Goal: Information Seeking & Learning: Learn about a topic

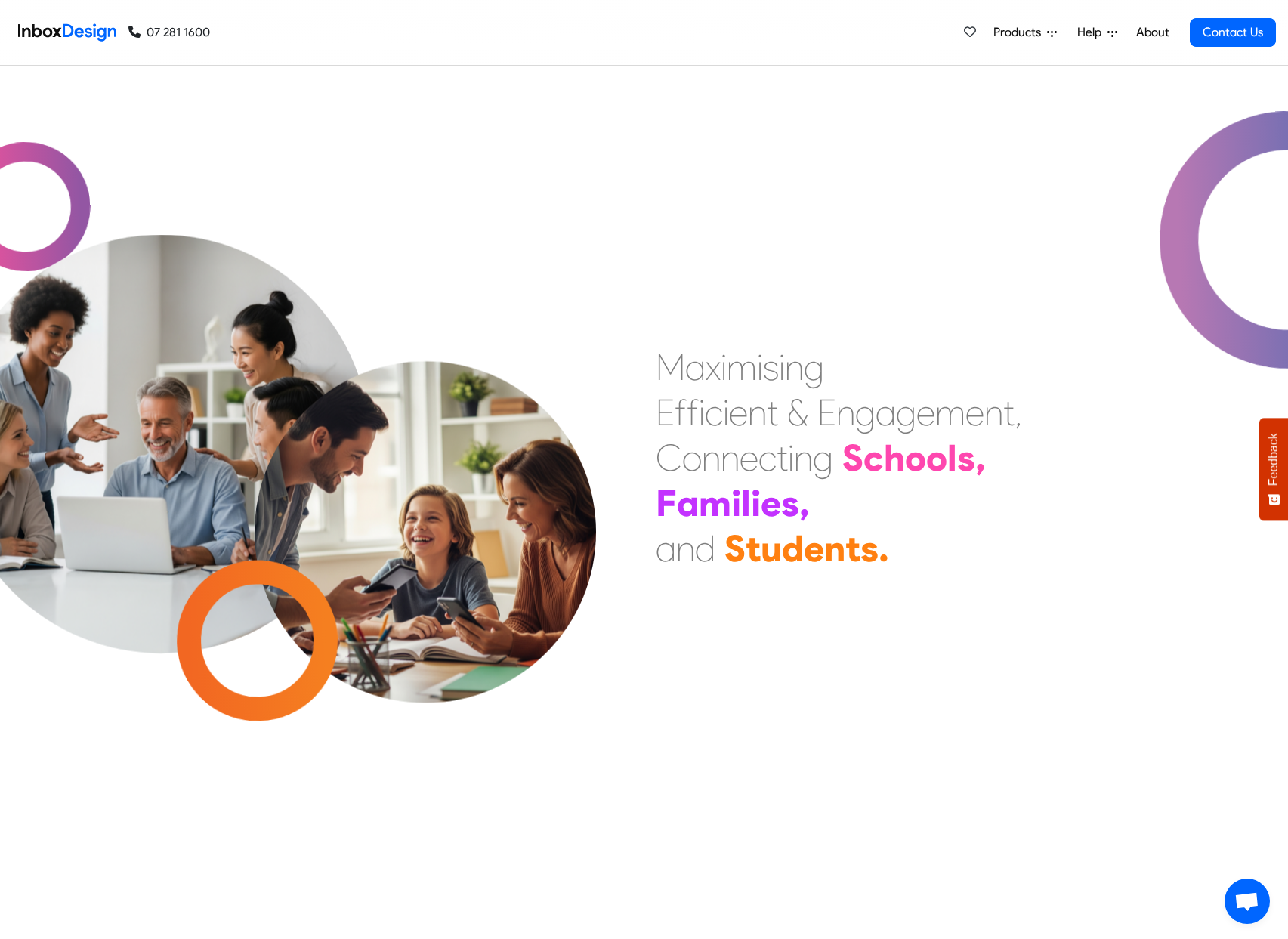
scroll to position [179, 0]
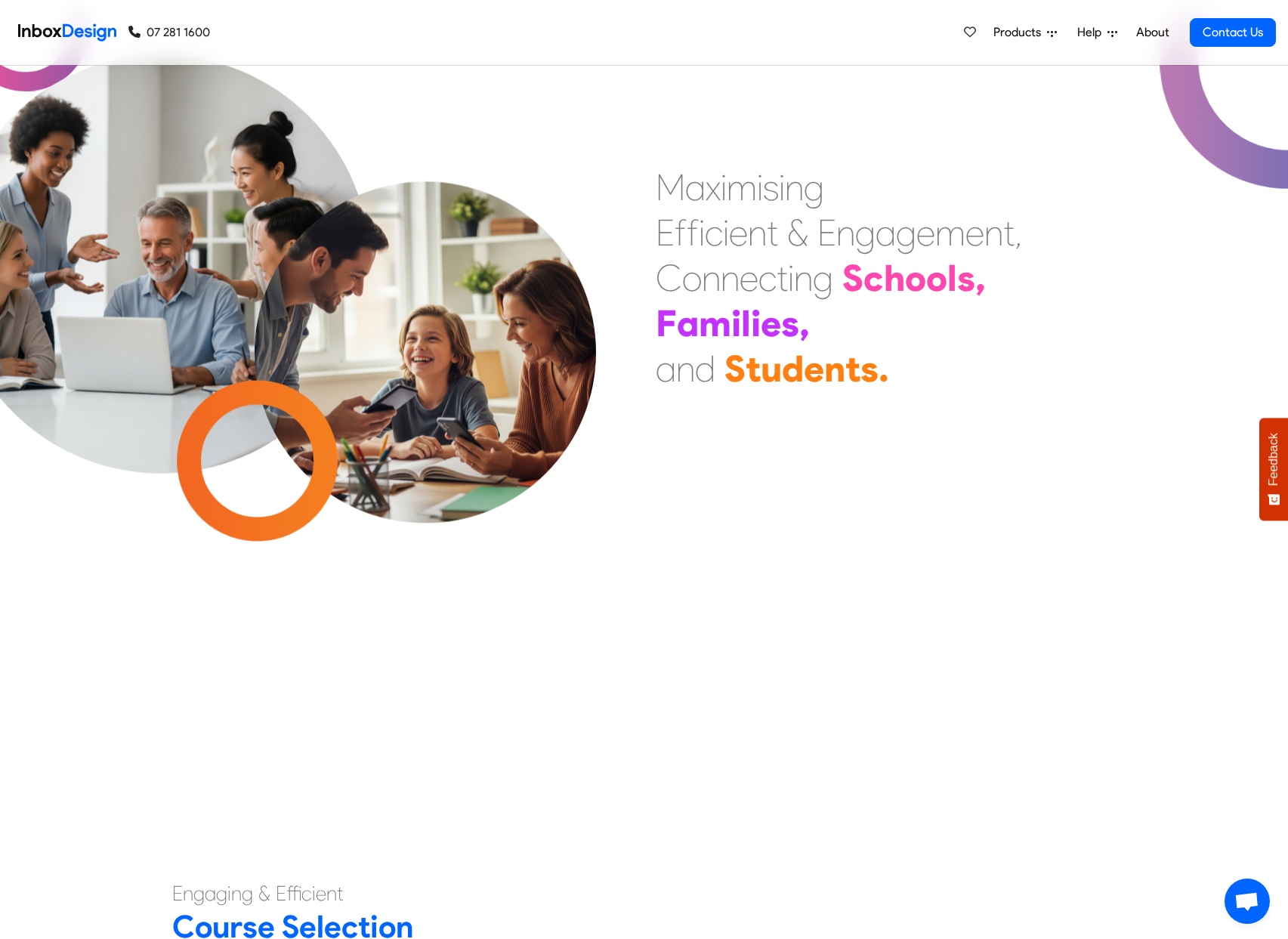
drag, startPoint x: 1228, startPoint y: 325, endPoint x: 1207, endPoint y: 326, distance: 21.0
click at [1217, 324] on div "M a x i m i s i n g E f f i c i e n t & E n g a g e m e n t , C o n n e c t i n…" at bounding box center [644, 322] width 1288 height 873
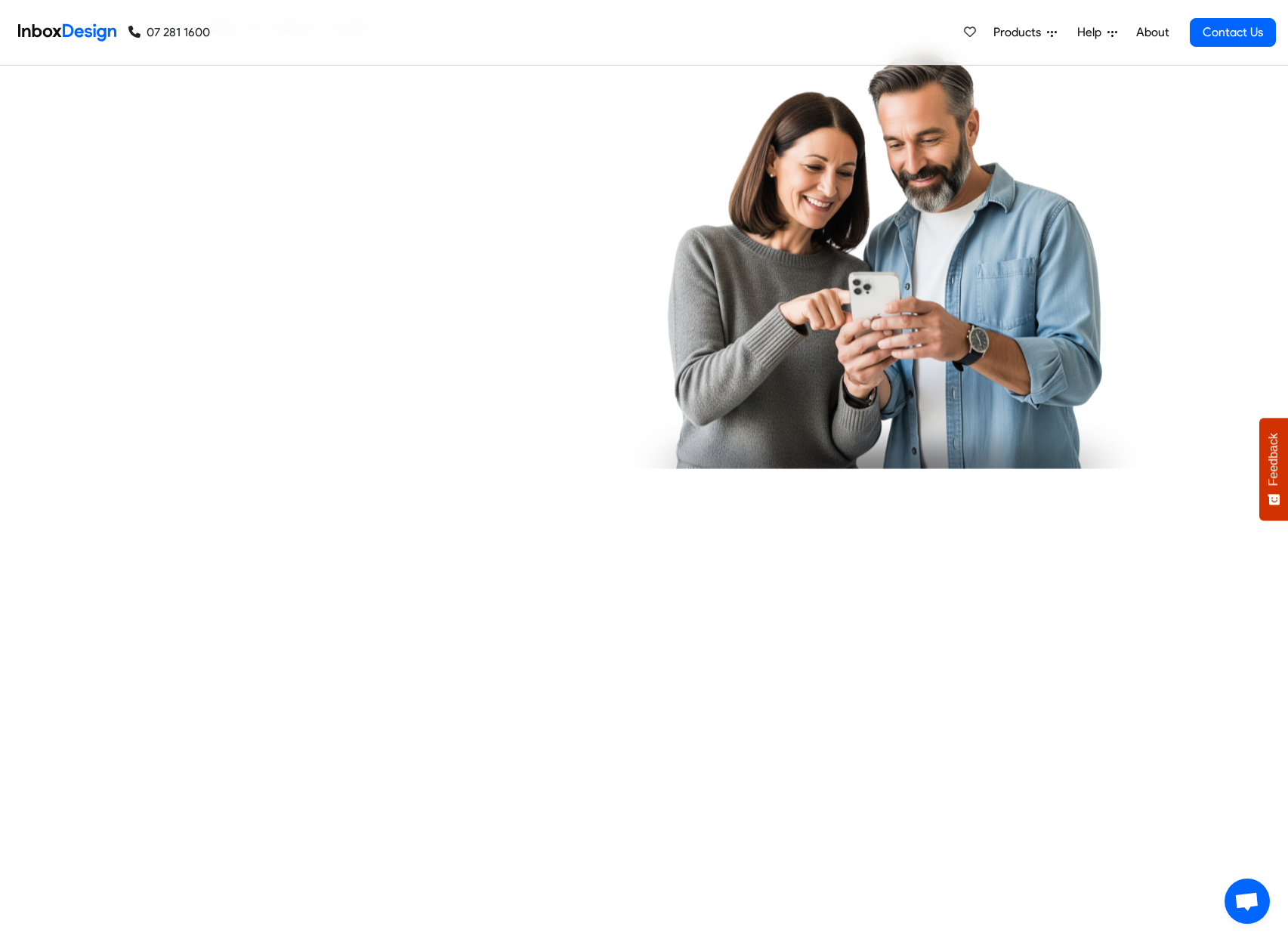
checkbox input "true"
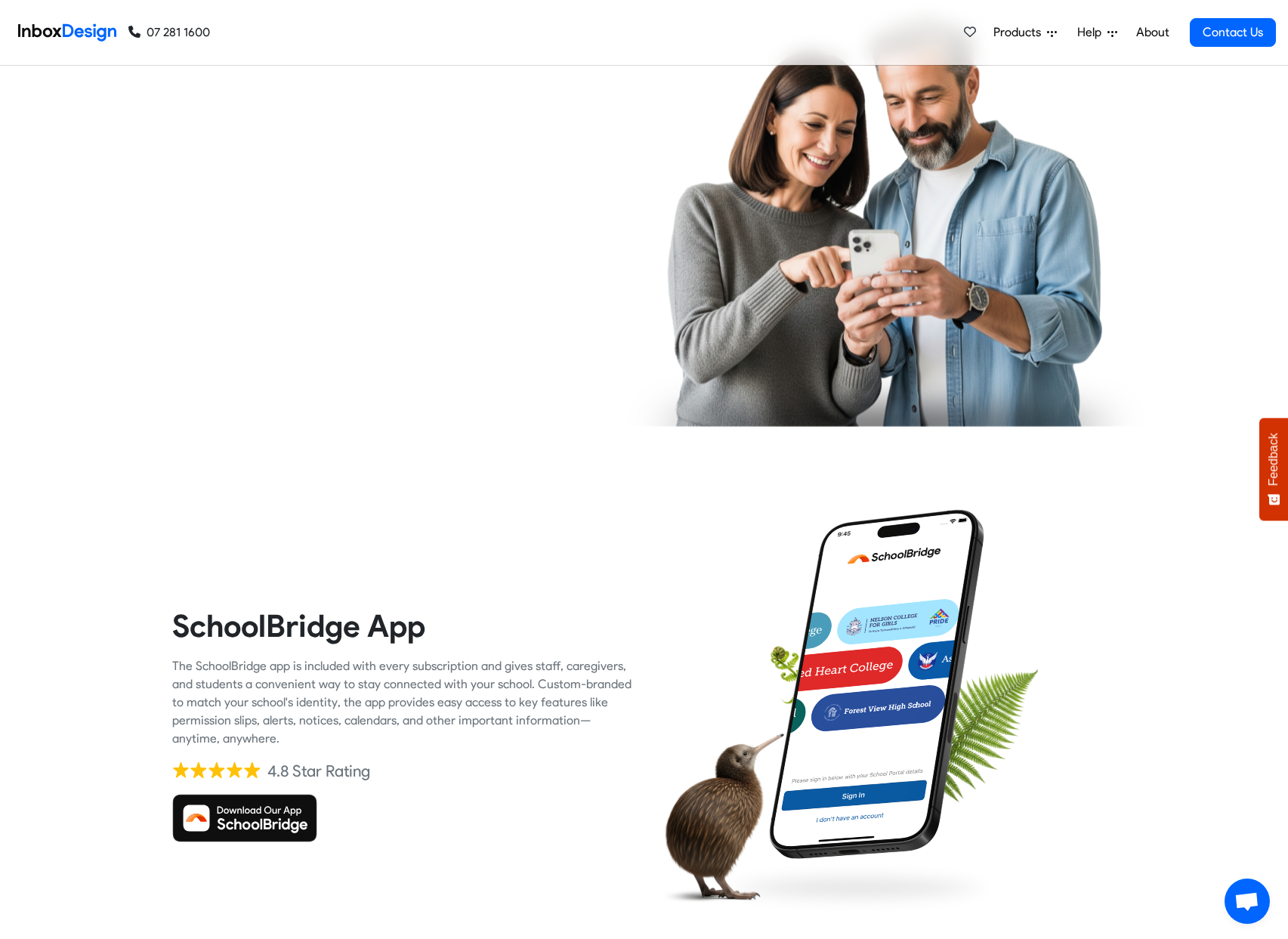
checkbox input "true"
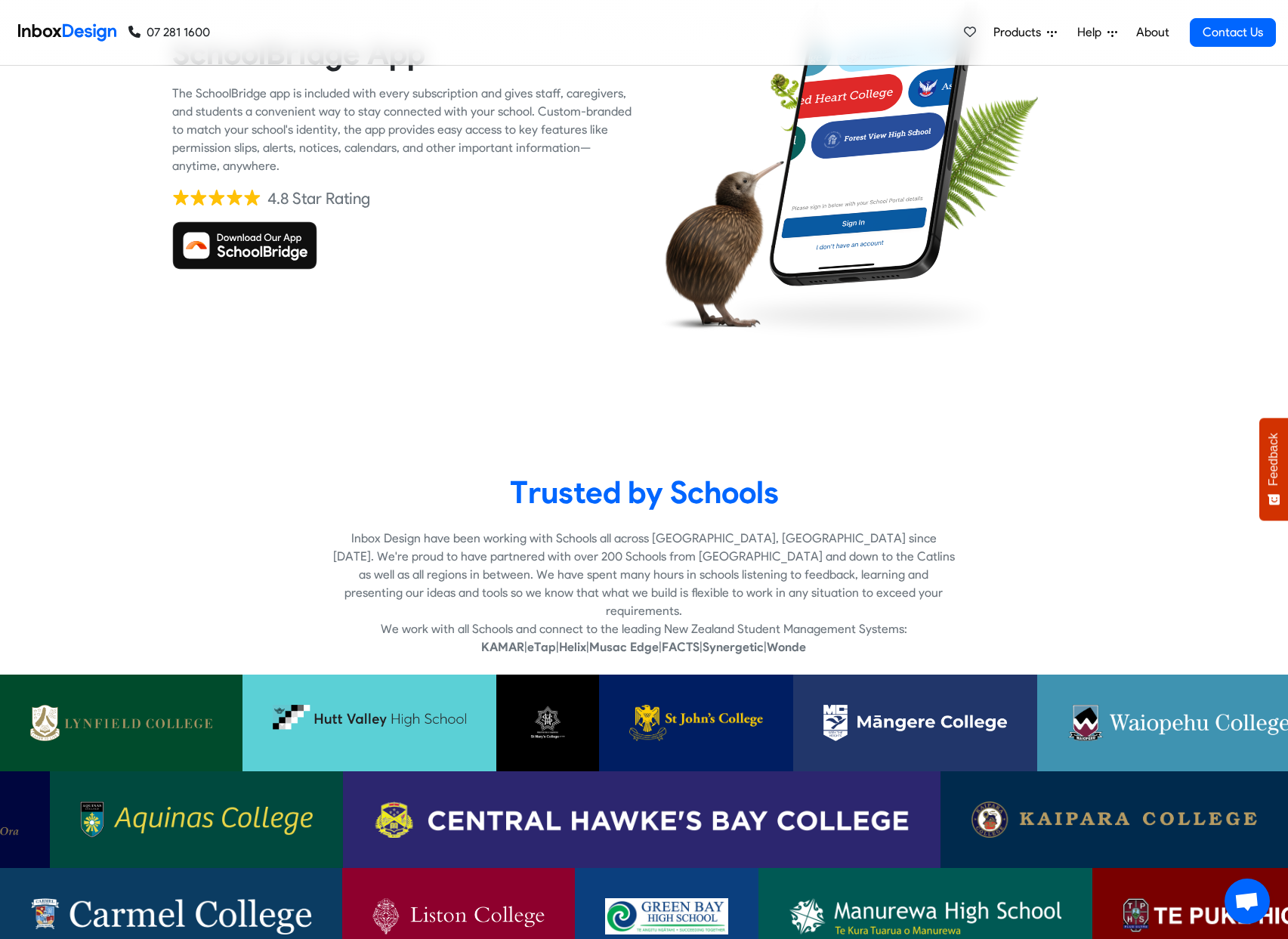
checkbox input "true"
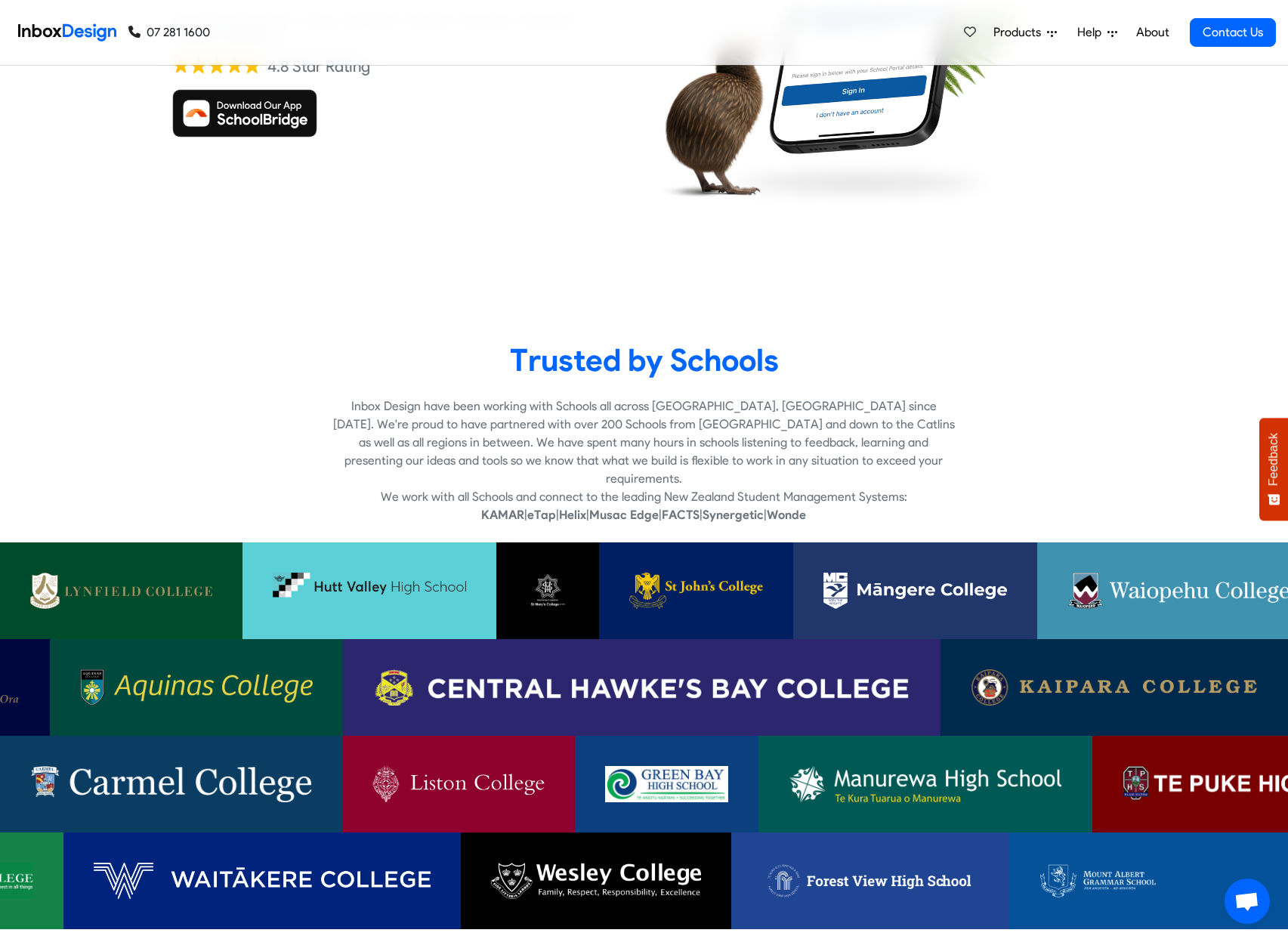
checkbox input "true"
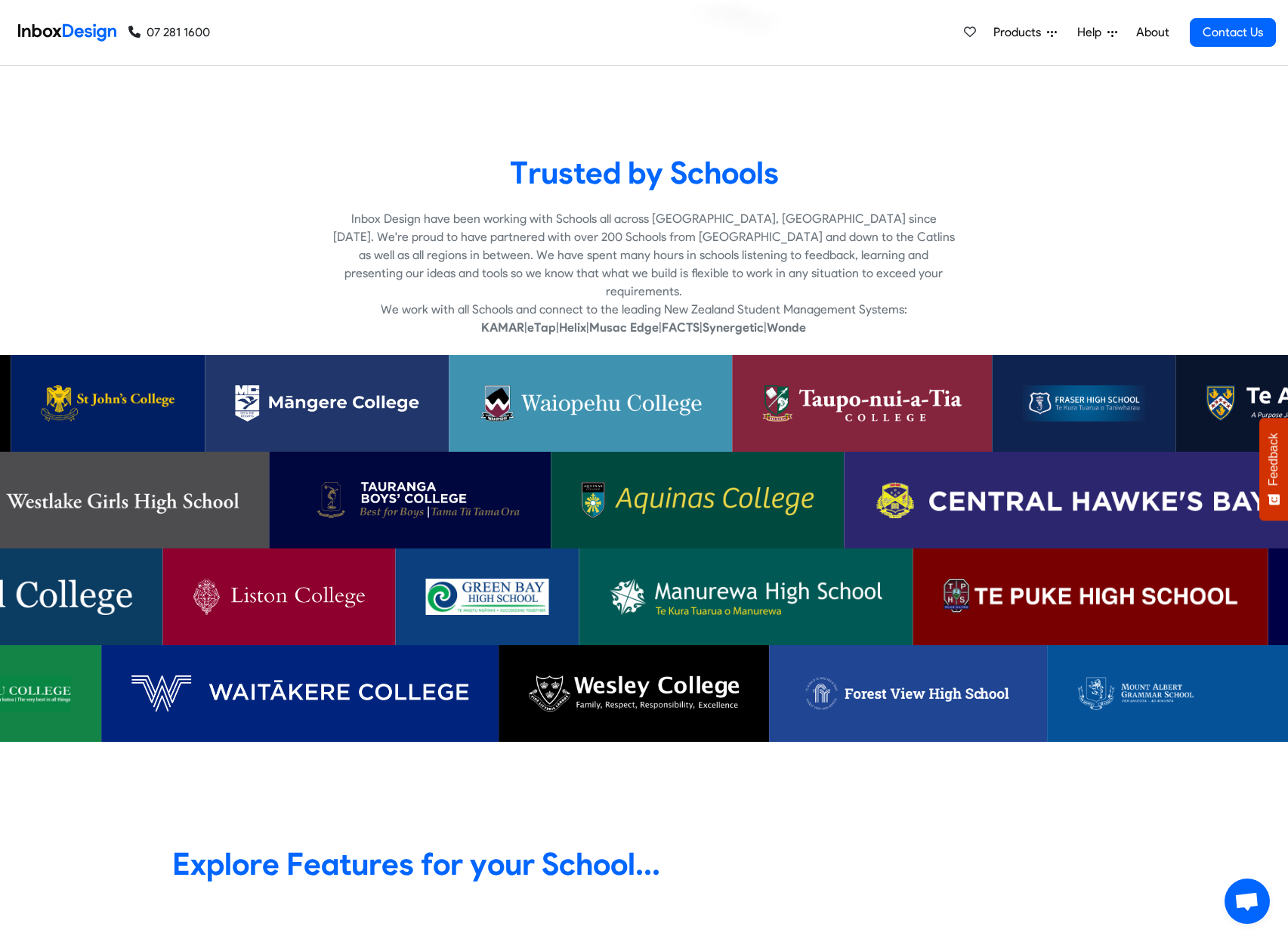
checkbox input "true"
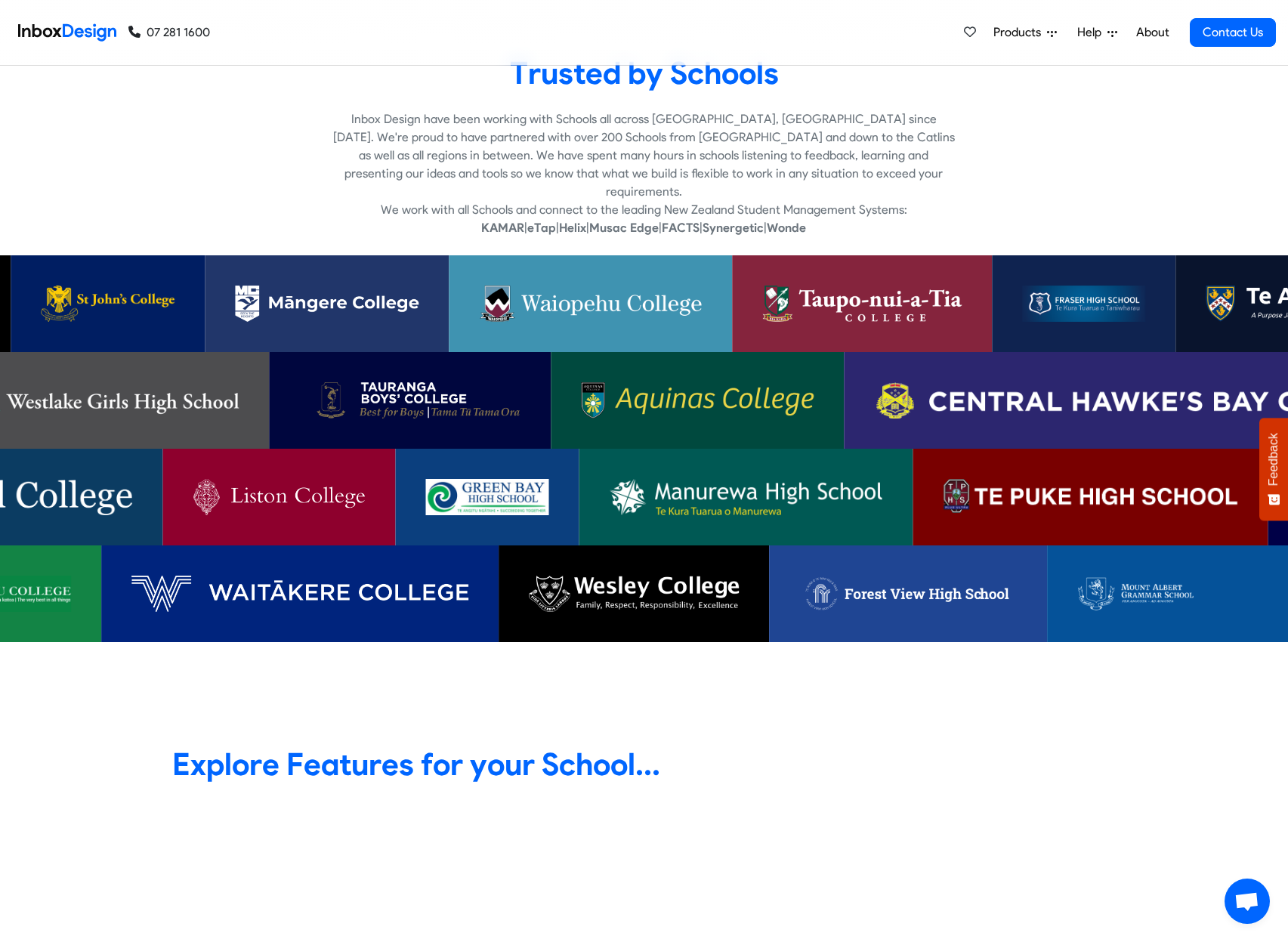
checkbox input "true"
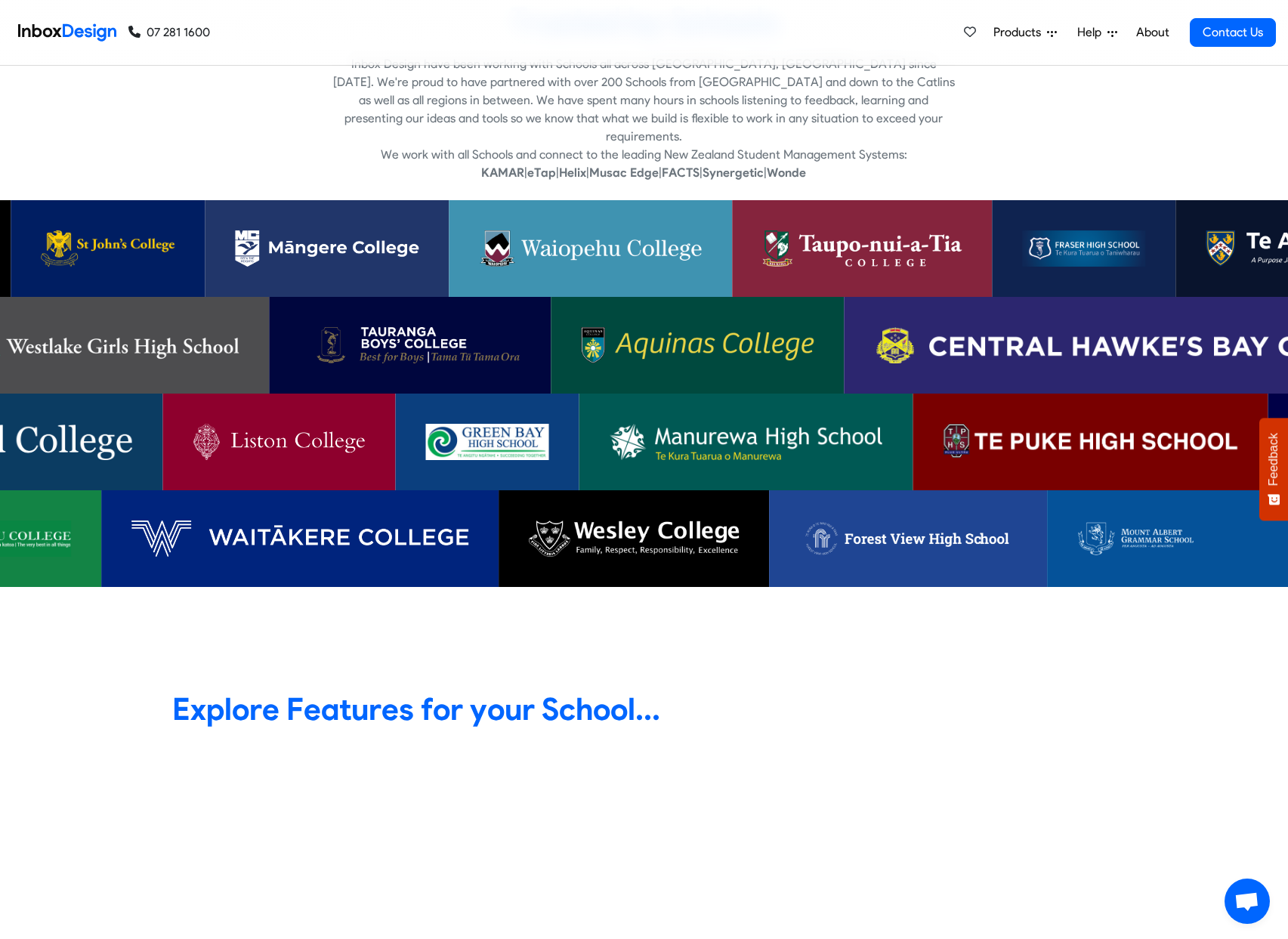
checkbox input "true"
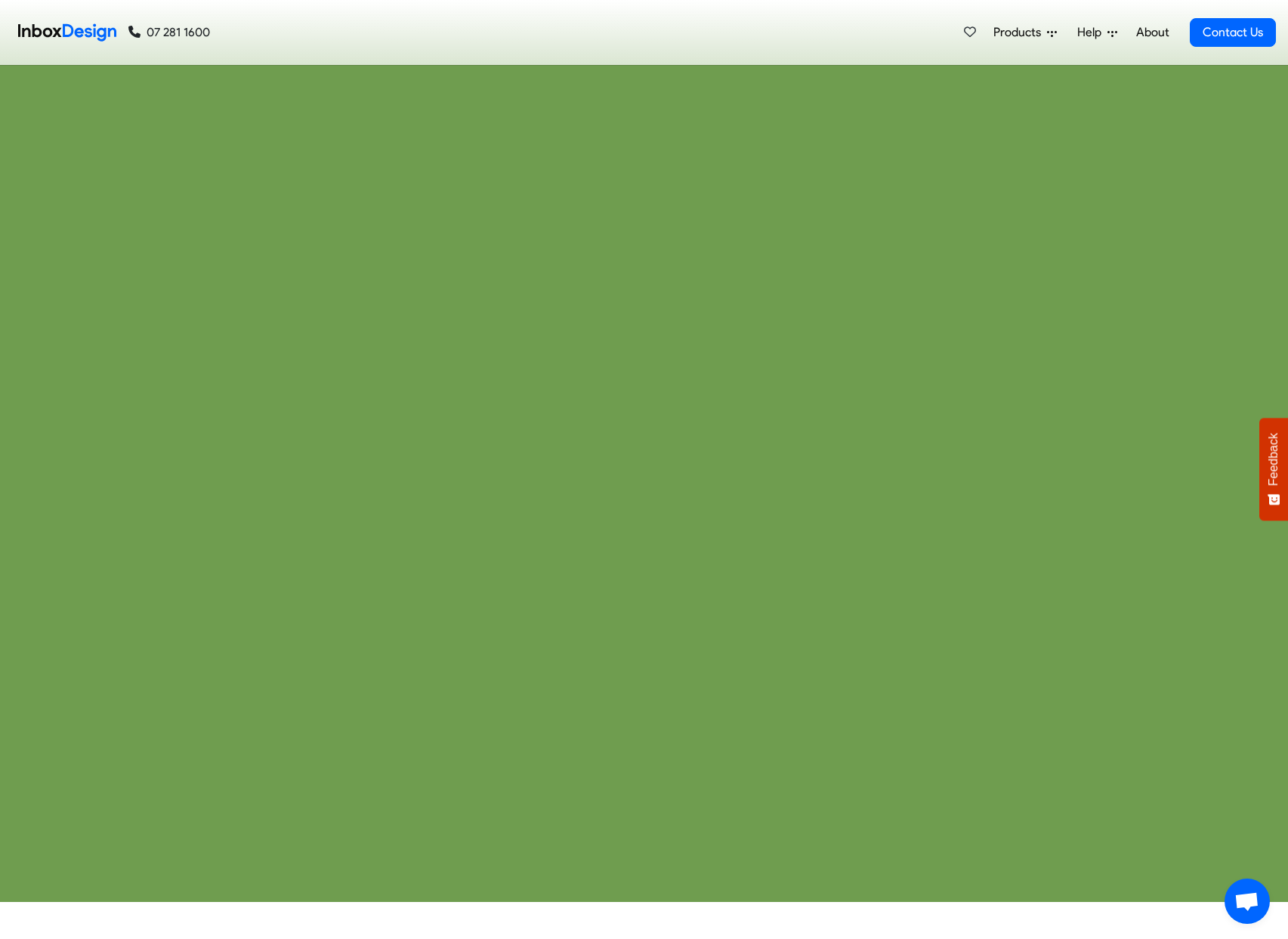
checkbox input "true"
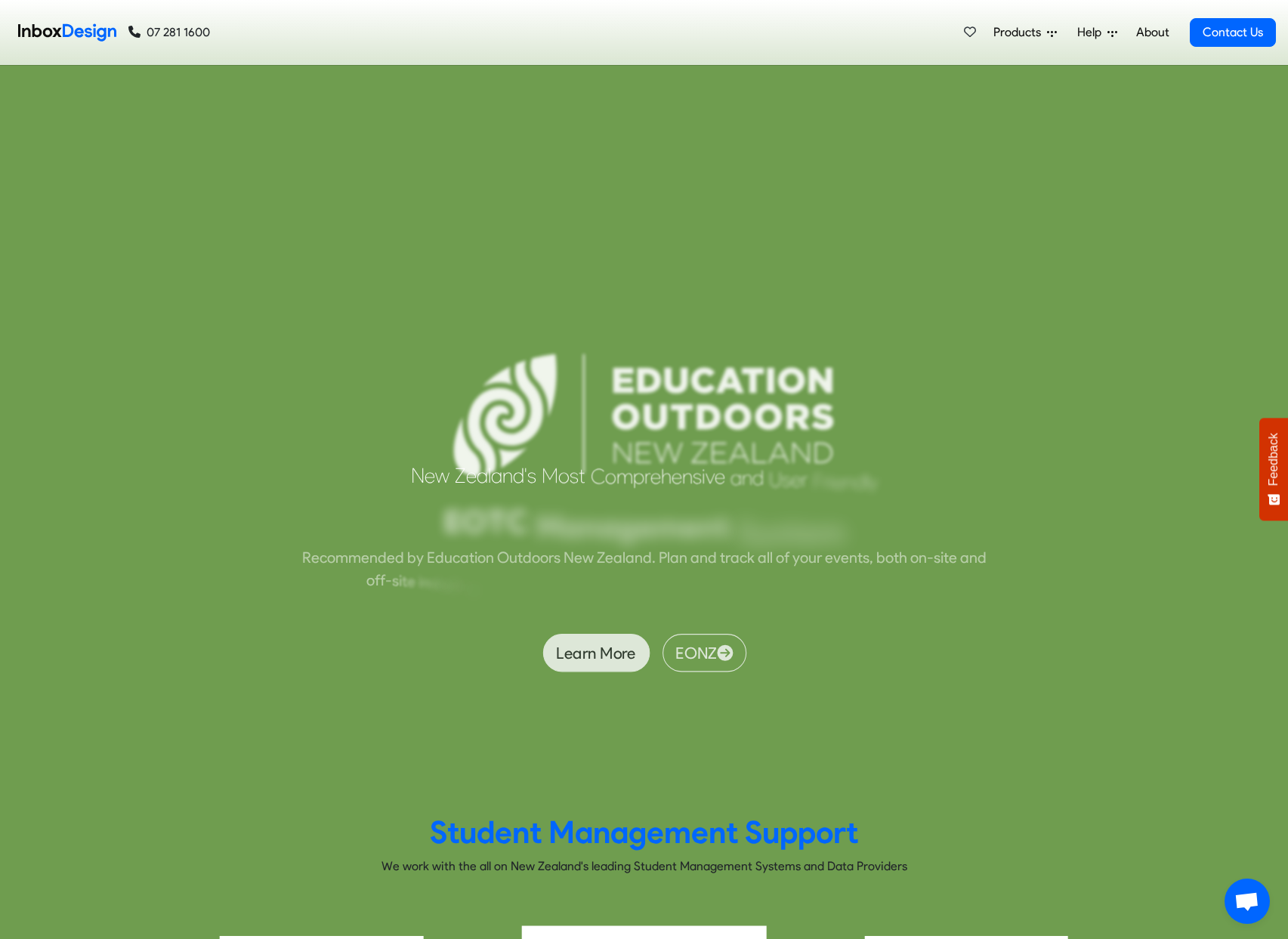
checkbox input "true"
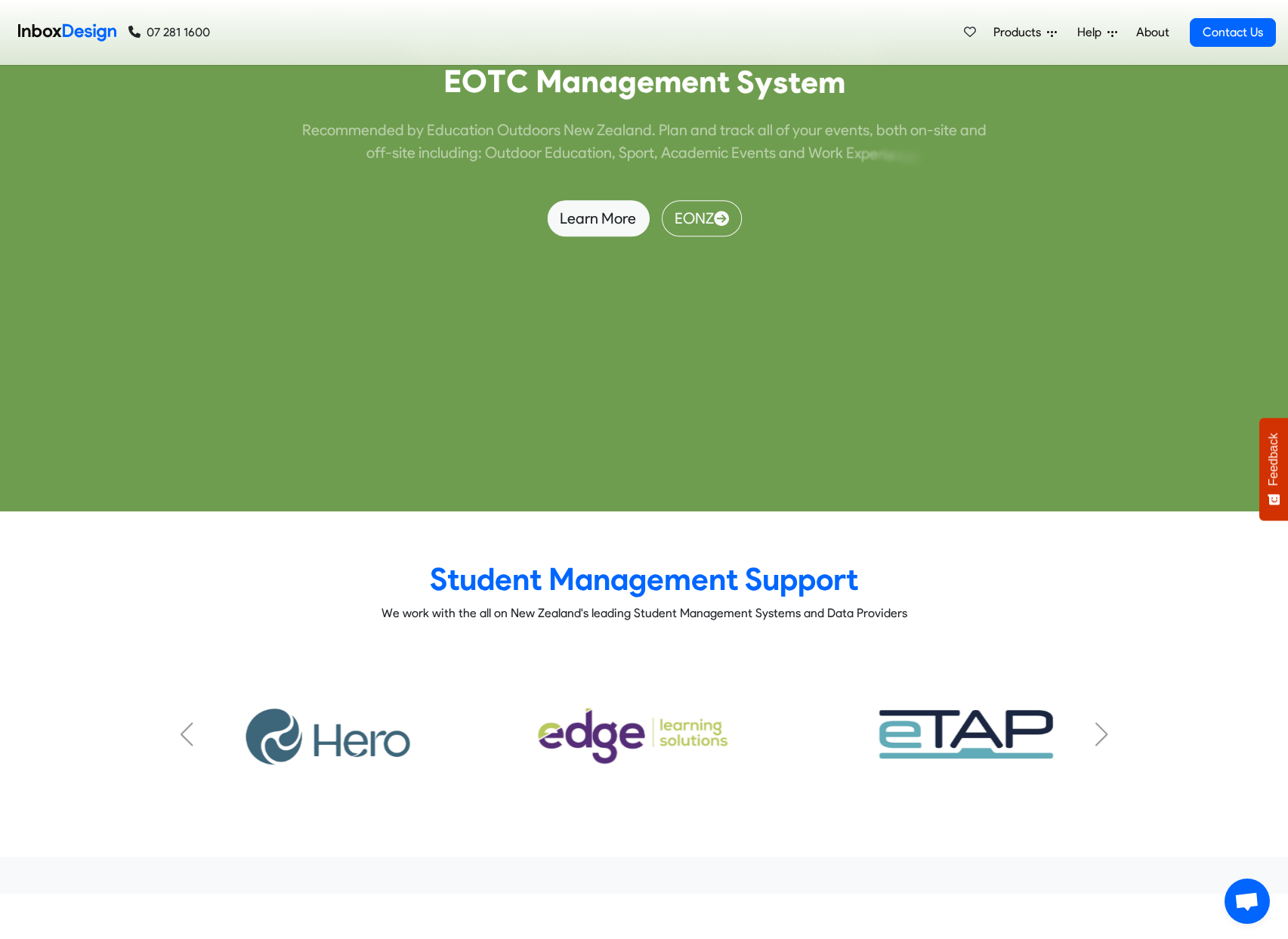
scroll to position [8102, 0]
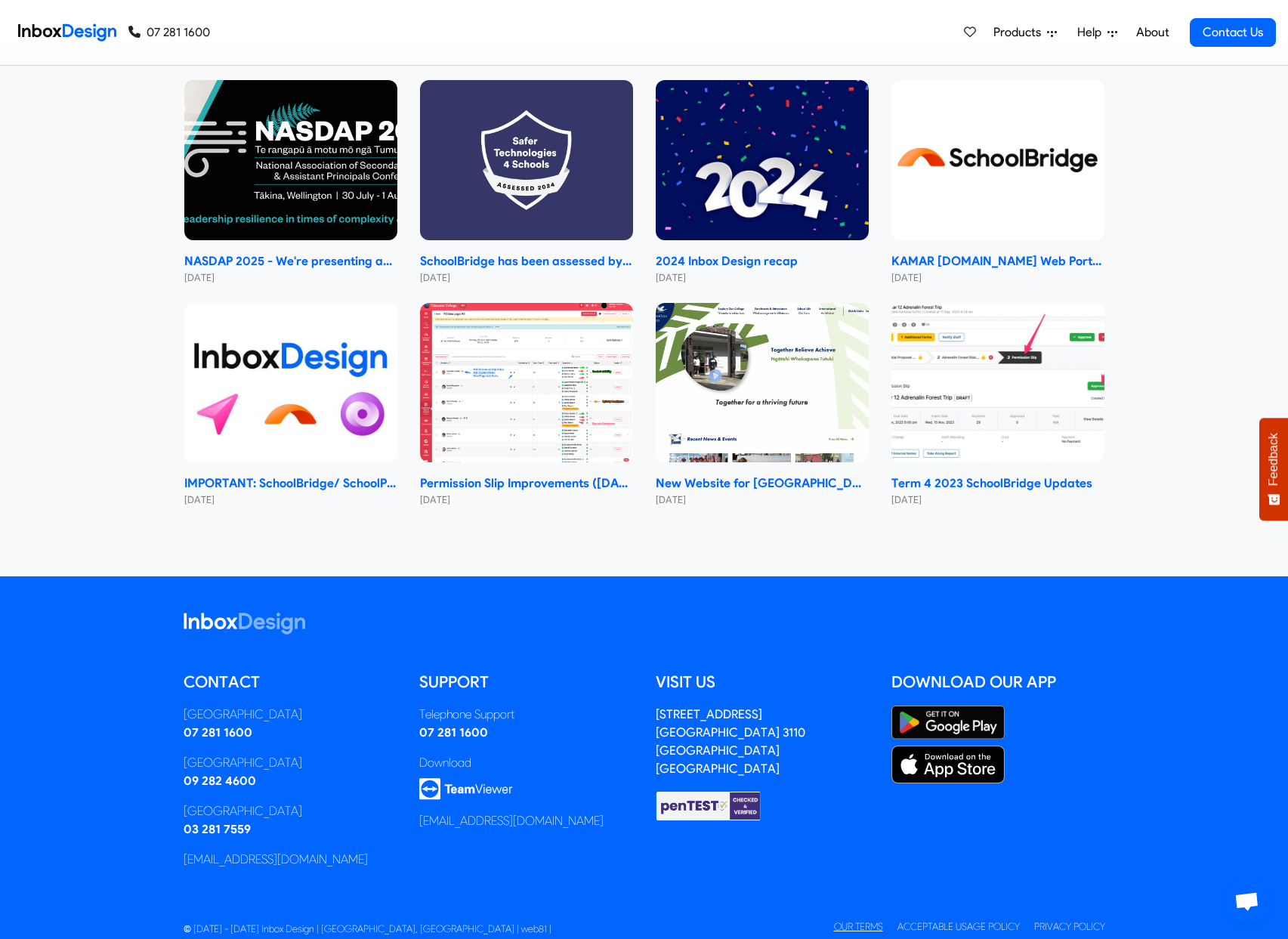
click at [853, 920] on link "Our Terms" at bounding box center [859, 926] width 49 height 11
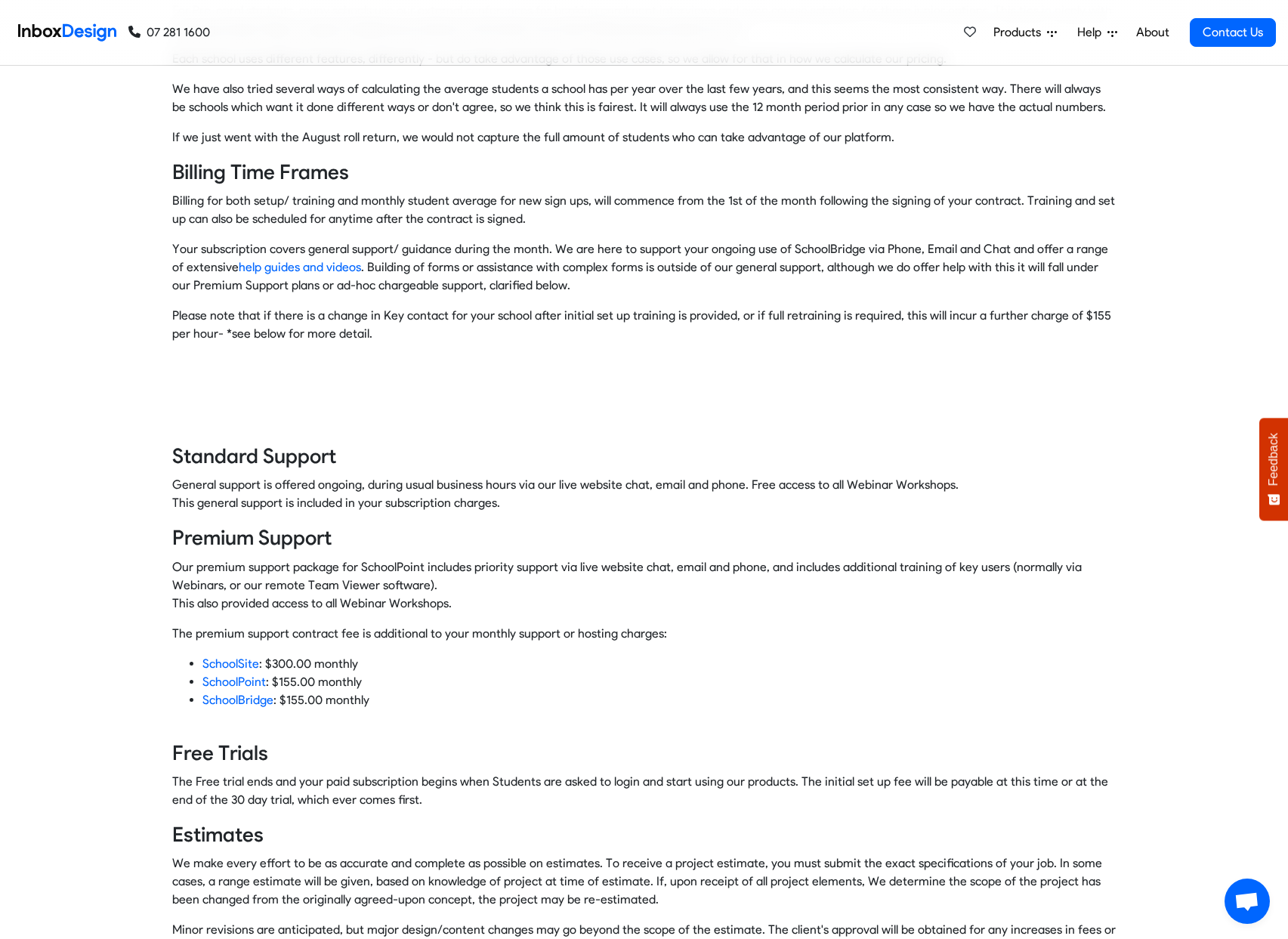
scroll to position [594, 0]
click at [472, 686] on li "SchoolPoint : $155.00 monthly" at bounding box center [660, 681] width 914 height 18
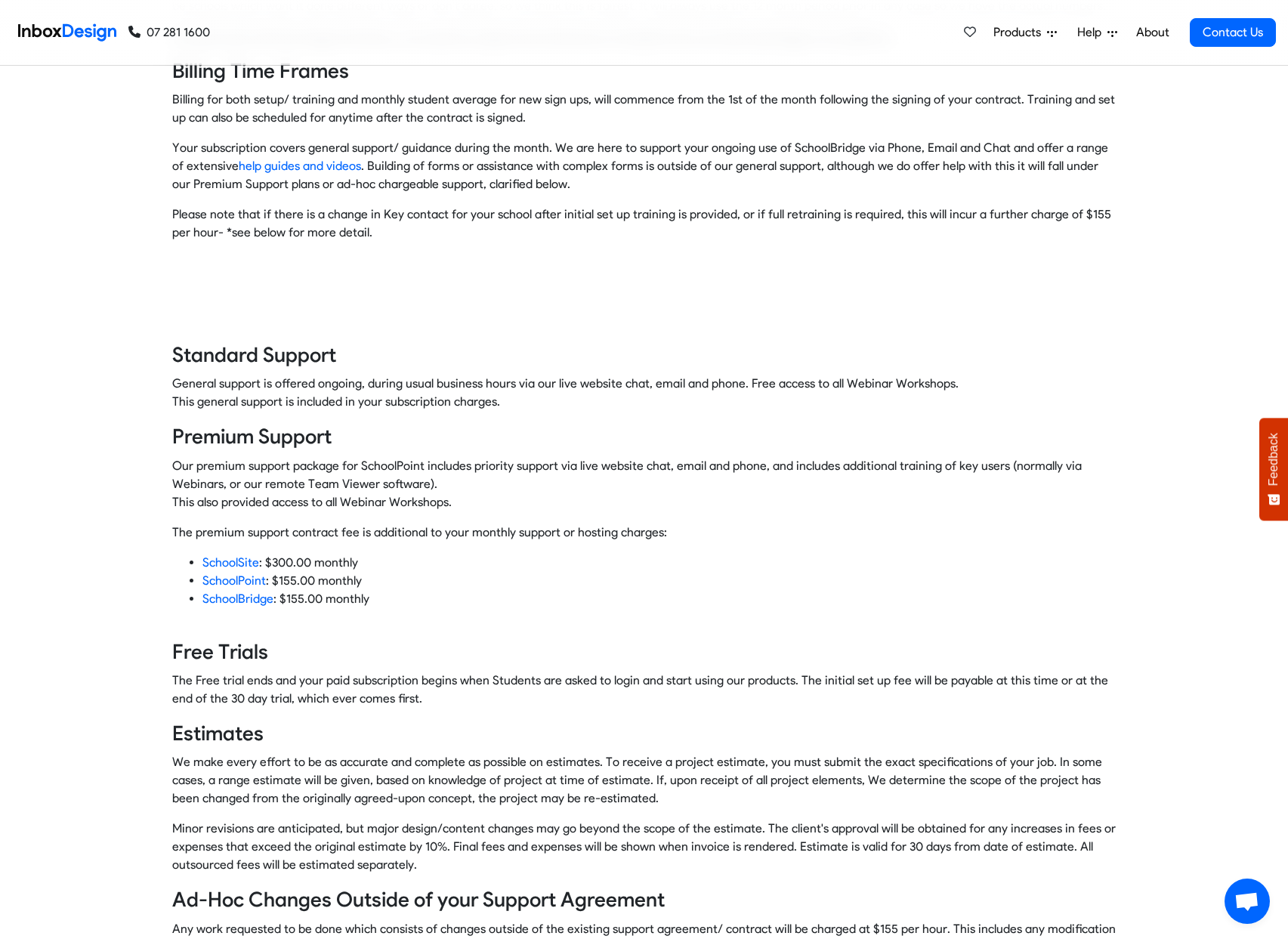
scroll to position [695, 0]
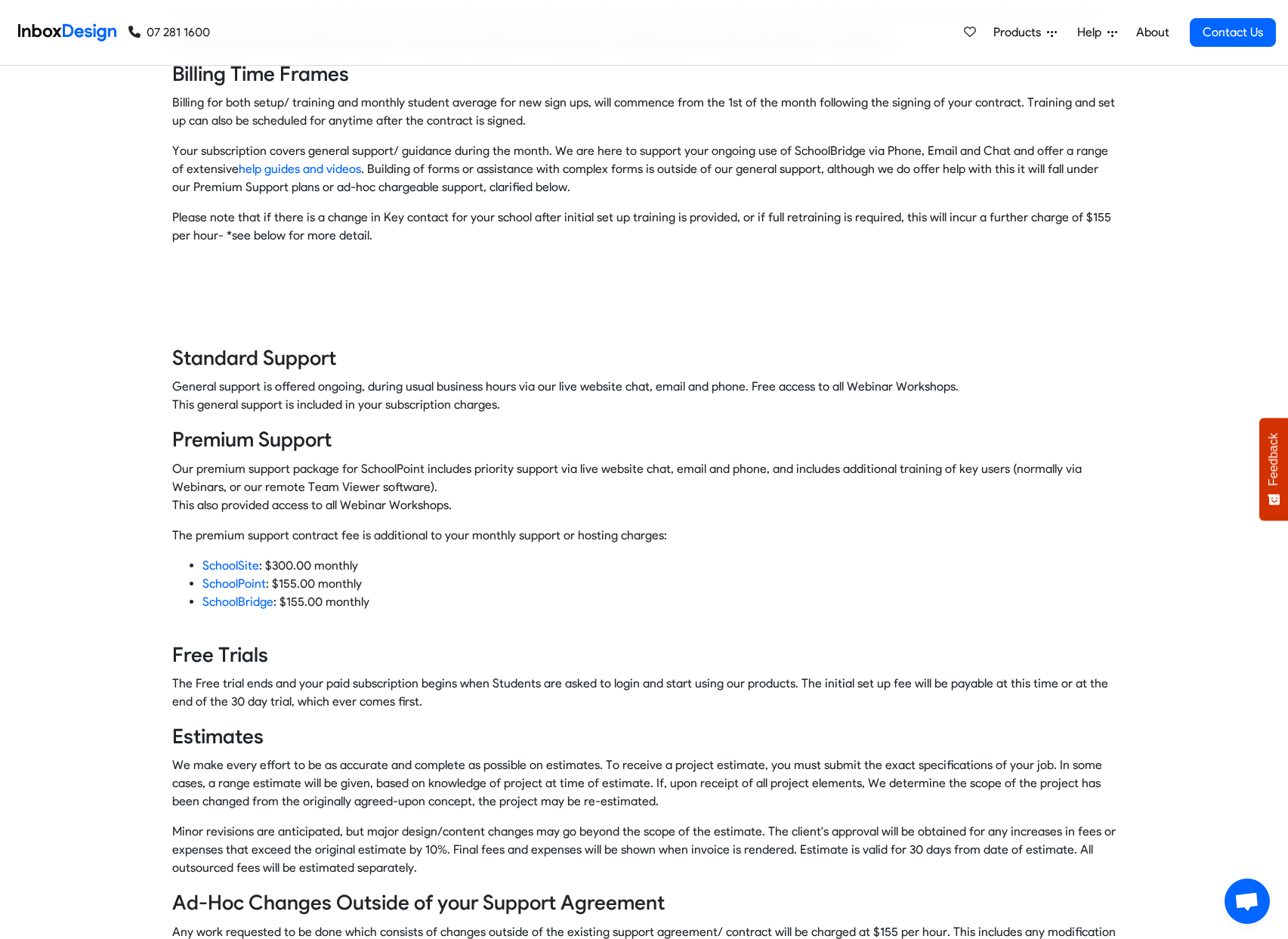
click at [474, 609] on li "SchoolBridge : $155.00 monthly" at bounding box center [660, 611] width 914 height 36
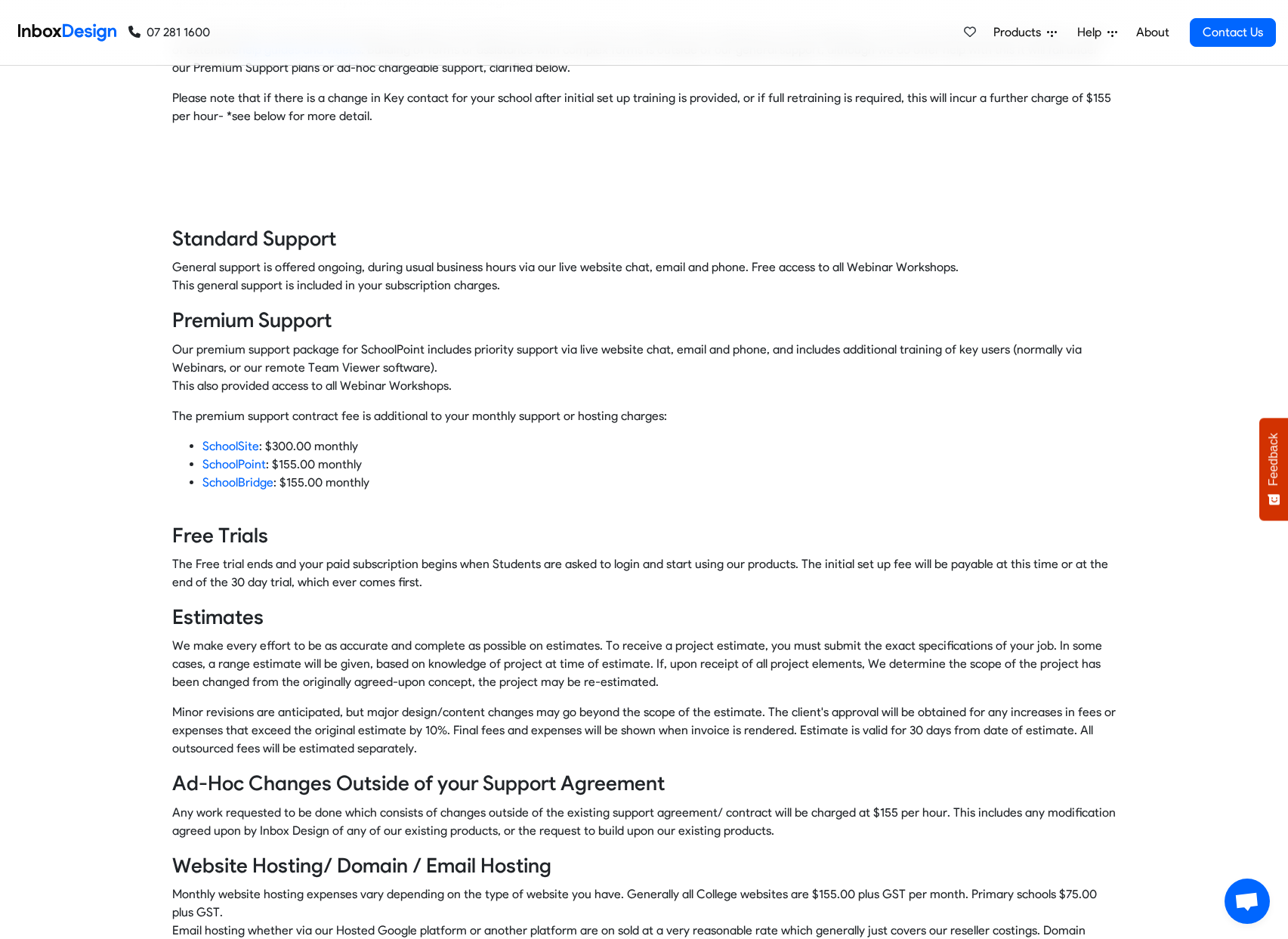
scroll to position [811, 0]
